Goal: Register for event/course

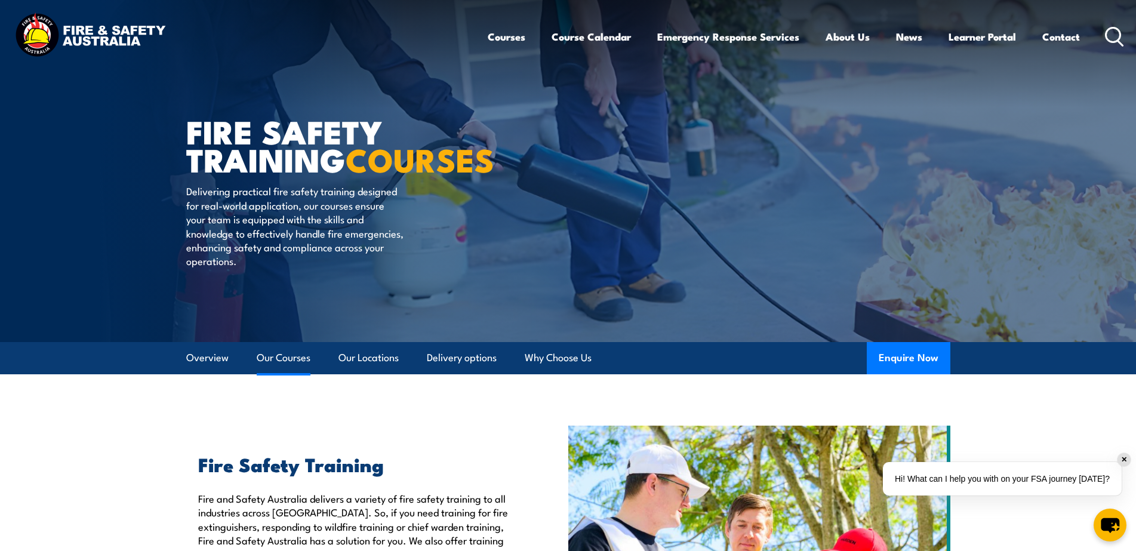
click at [287, 365] on link "Our Courses" at bounding box center [284, 358] width 54 height 32
click at [606, 39] on link "Course Calendar" at bounding box center [590, 37] width 79 height 32
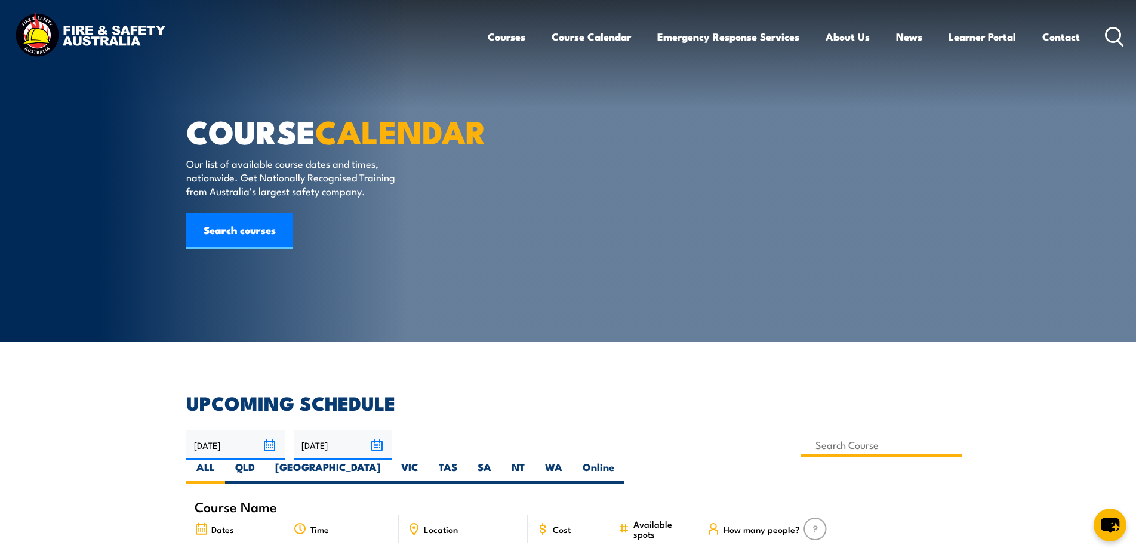
click at [800, 440] on input at bounding box center [881, 444] width 162 height 23
type input "Licence to operate a forklift truck Training"
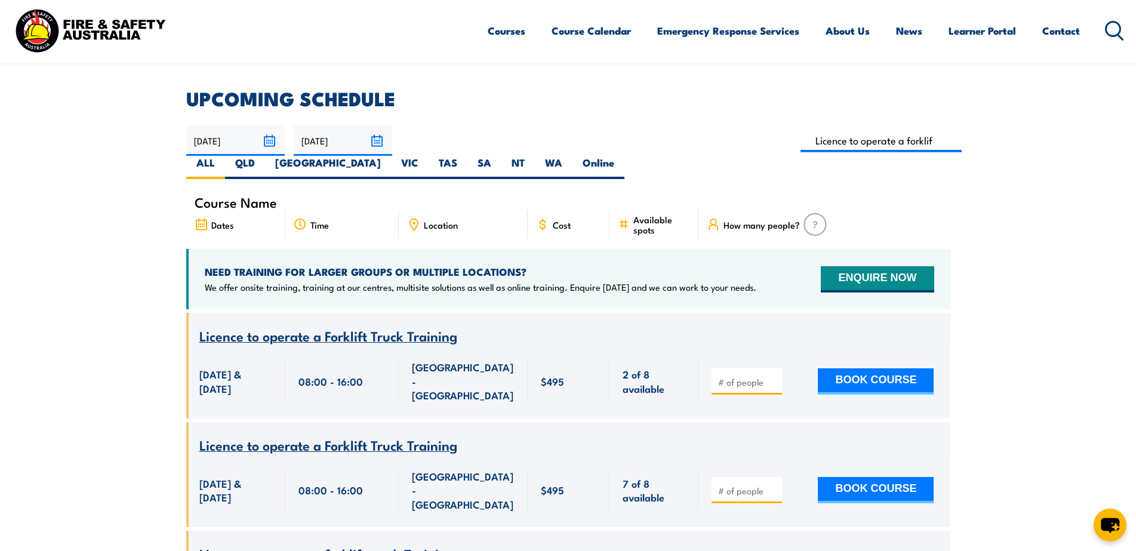
scroll to position [298, 0]
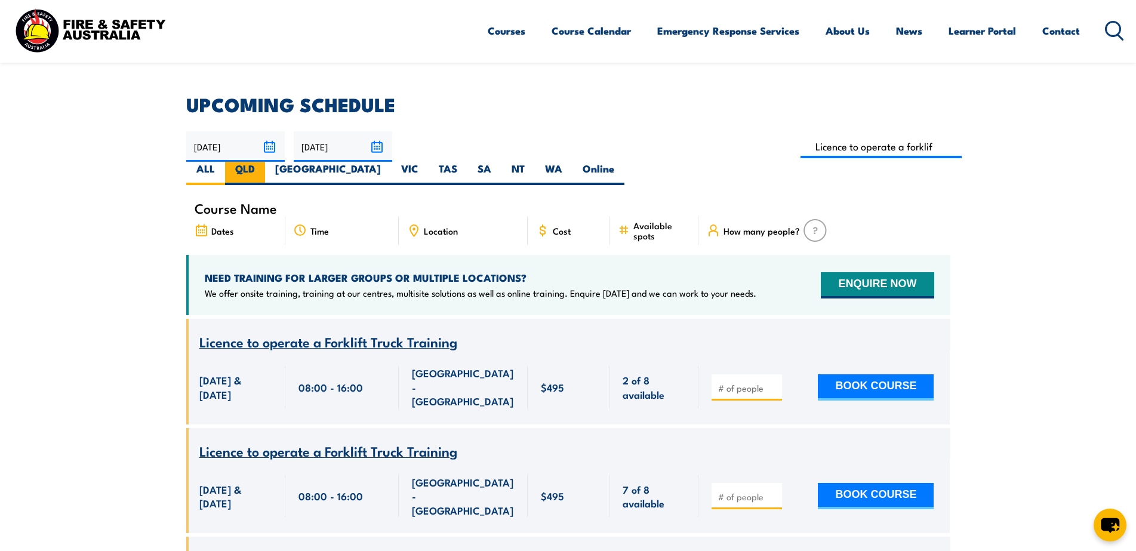
click at [265, 162] on label "QLD" at bounding box center [245, 173] width 40 height 23
click at [263, 162] on input "QLD" at bounding box center [259, 166] width 8 height 8
radio input "true"
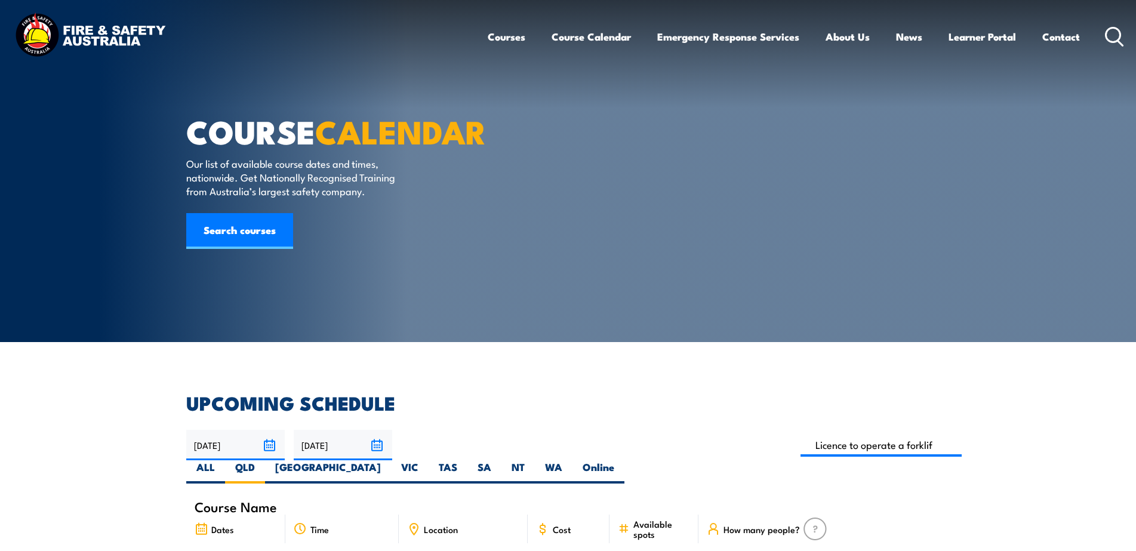
scroll to position [1, 0]
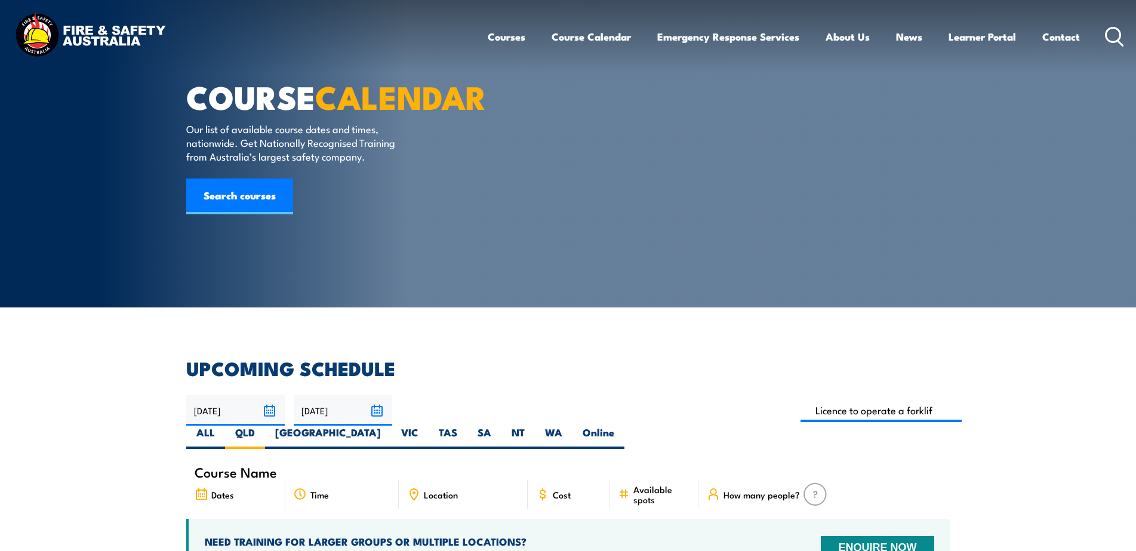
drag, startPoint x: 96, startPoint y: 434, endPoint x: 99, endPoint y: 418, distance: 16.4
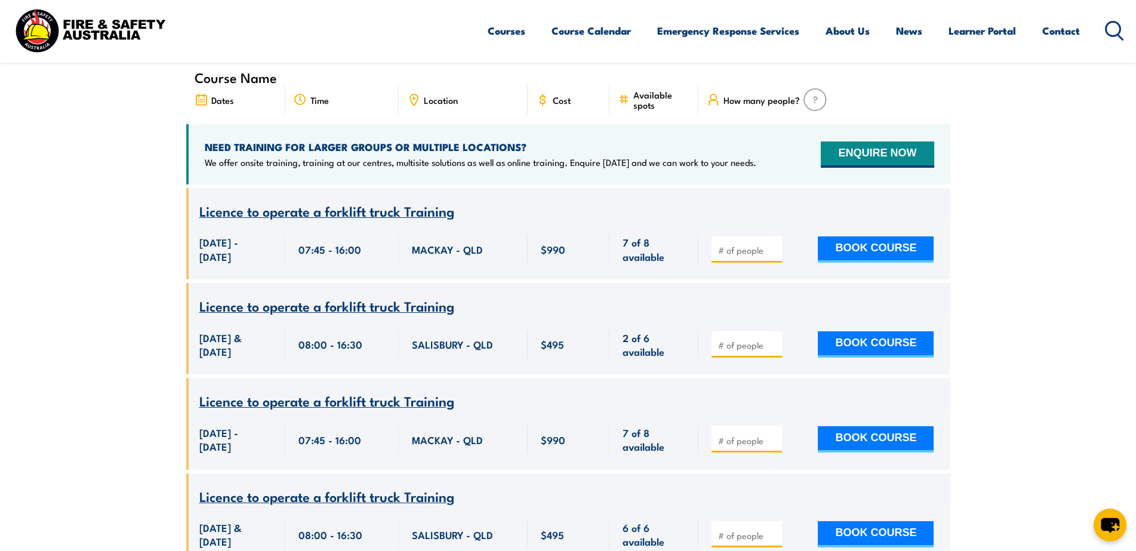
scroll to position [489, 0]
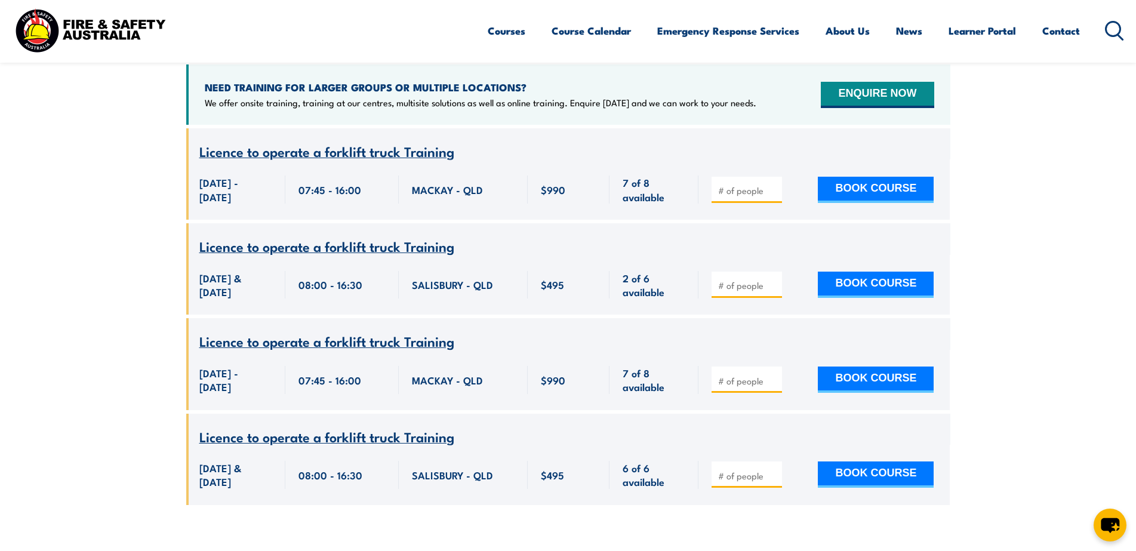
click at [100, 330] on section "UPCOMING SCHEDULE [DATE] [DATE]" at bounding box center [568, 214] width 1136 height 618
